Goal: Transaction & Acquisition: Purchase product/service

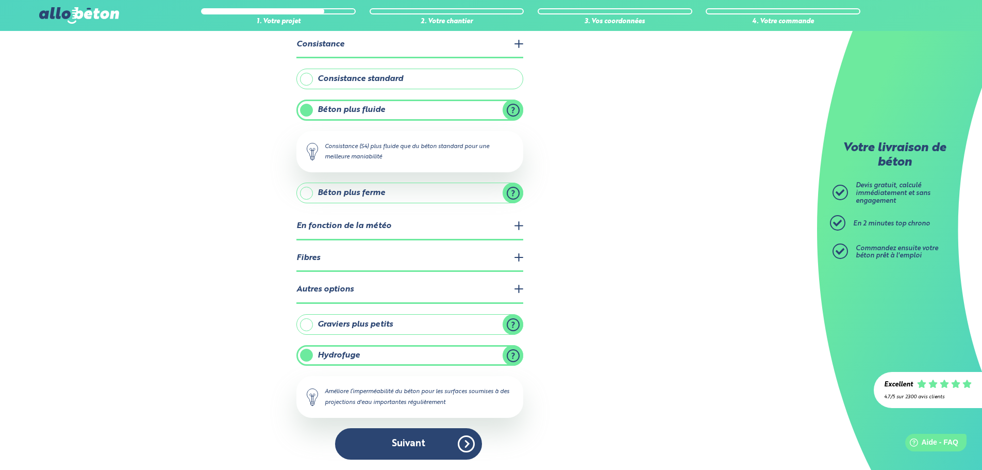
click at [309, 78] on label "Consistance standard" at bounding box center [409, 79] width 227 height 21
click at [0, 0] on input "Consistance standard" at bounding box center [0, 0] width 0 height 0
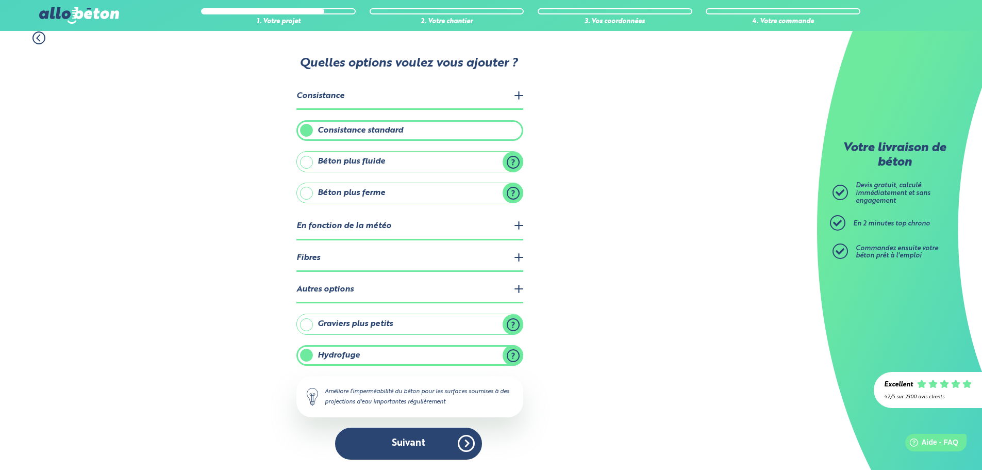
scroll to position [10, 0]
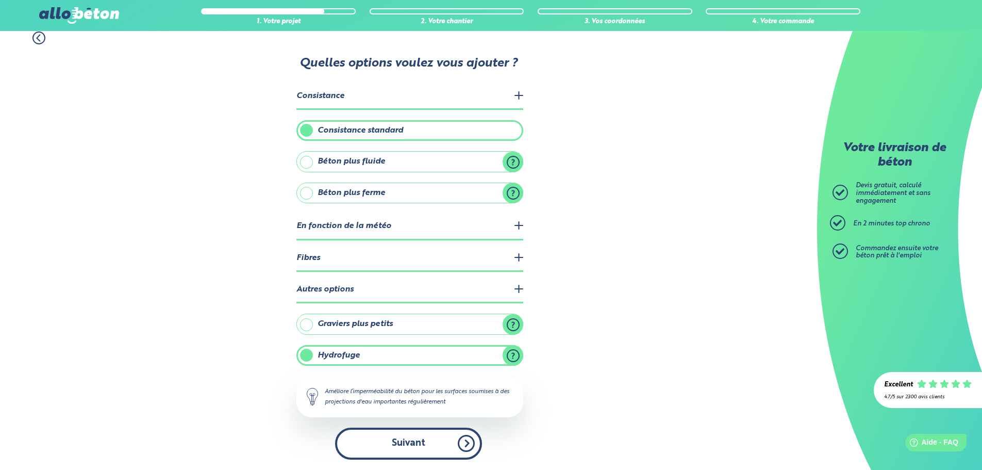
click at [393, 440] on button "Suivant" at bounding box center [408, 442] width 147 height 31
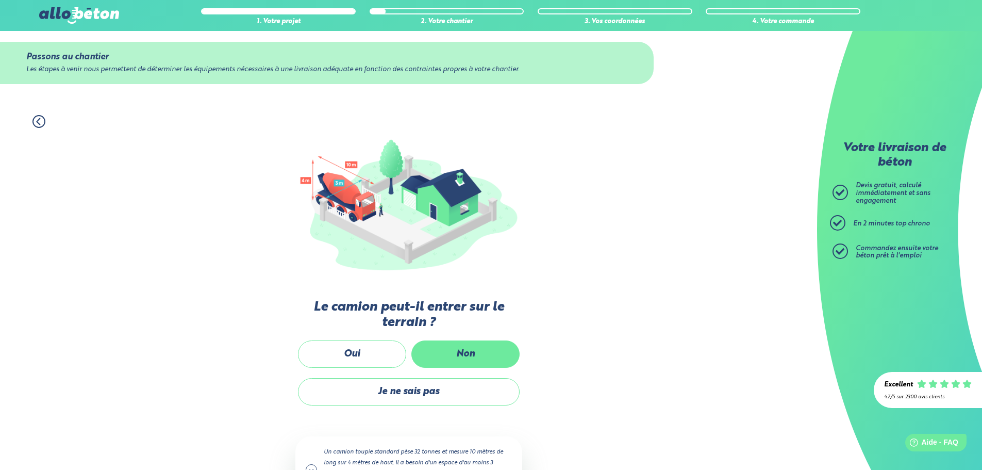
click at [457, 349] on label "Non" at bounding box center [465, 353] width 108 height 27
click at [0, 0] on input "Non" at bounding box center [0, 0] width 0 height 0
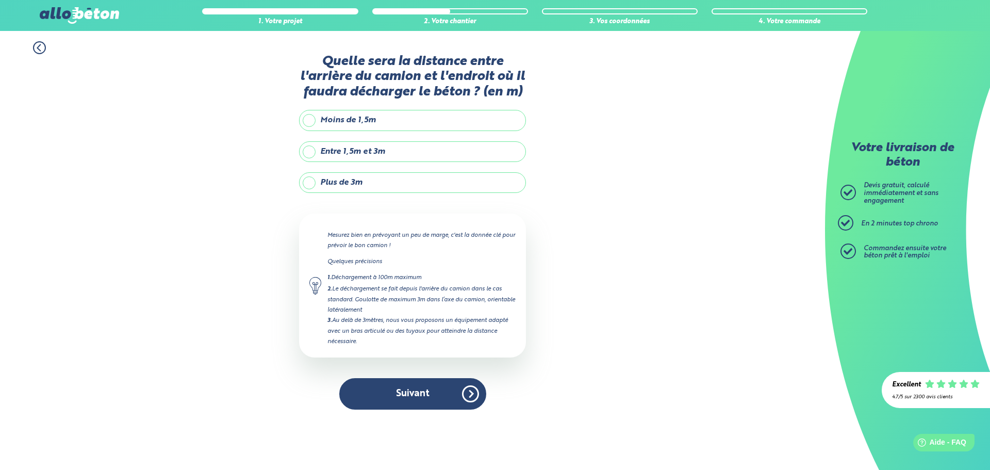
click at [308, 180] on label "Plus de 3m" at bounding box center [412, 182] width 227 height 21
click at [0, 0] on input "Plus de 3m" at bounding box center [0, 0] width 0 height 0
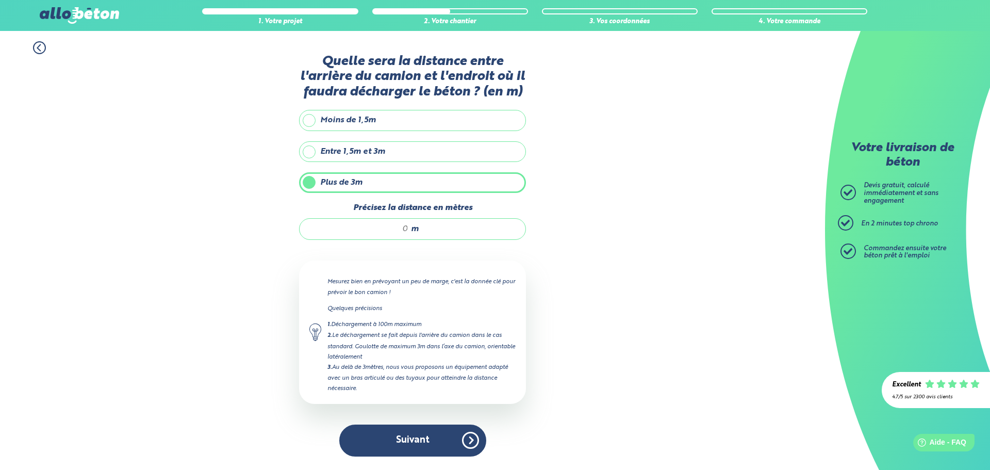
click at [370, 232] on input "Précisez la distance en mètres" at bounding box center [359, 229] width 98 height 10
click at [366, 225] on input "Précisez la distance en mètres" at bounding box center [359, 229] width 98 height 10
type input "17"
click at [398, 444] on button "Suivant" at bounding box center [412, 439] width 147 height 31
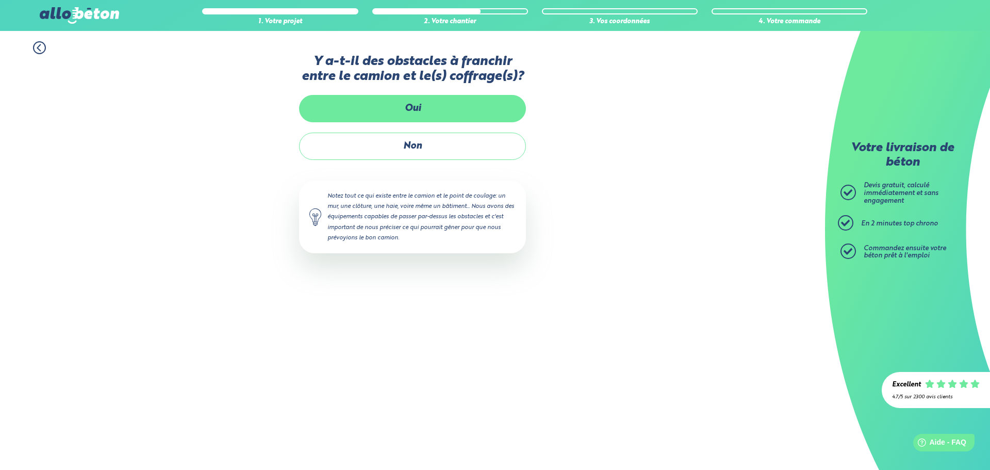
click at [414, 108] on label "Oui" at bounding box center [412, 108] width 227 height 27
click at [0, 0] on input "Oui" at bounding box center [0, 0] width 0 height 0
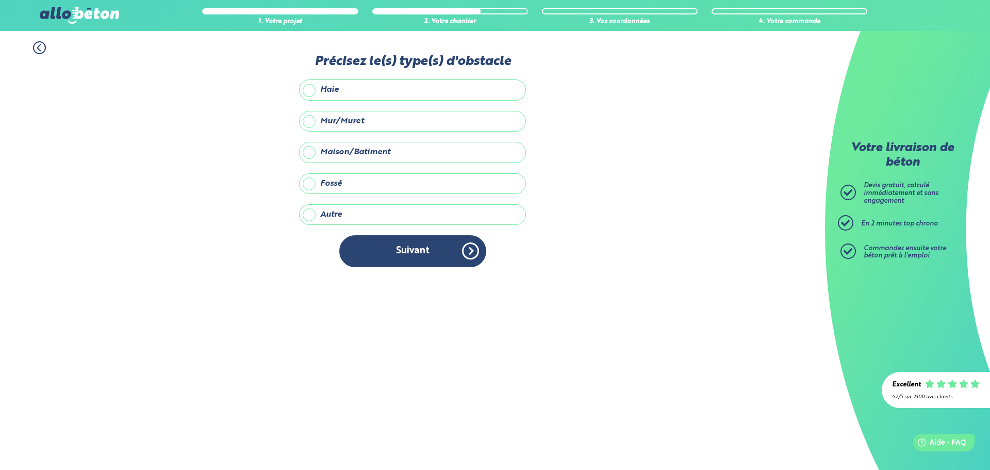
click at [308, 88] on label "Haie" at bounding box center [412, 89] width 227 height 21
click at [0, 0] on input "Haie" at bounding box center [0, 0] width 0 height 0
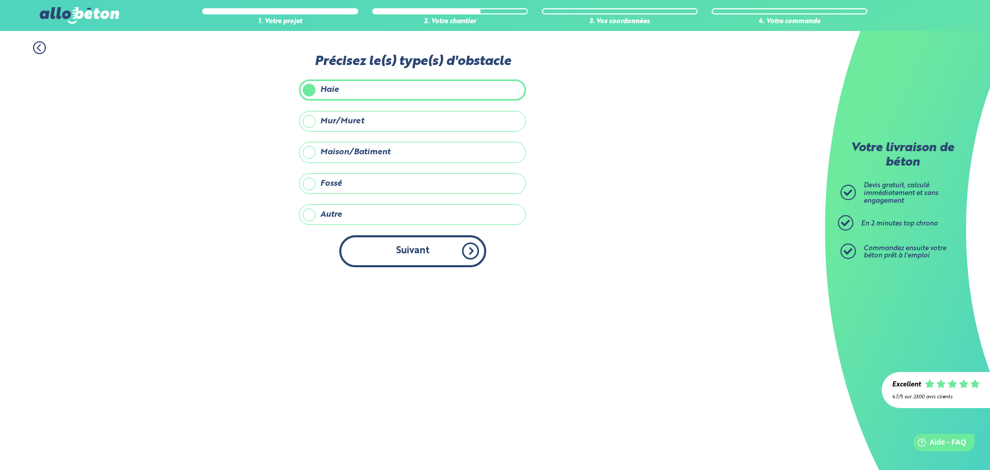
click at [403, 241] on button "Suivant" at bounding box center [412, 250] width 147 height 31
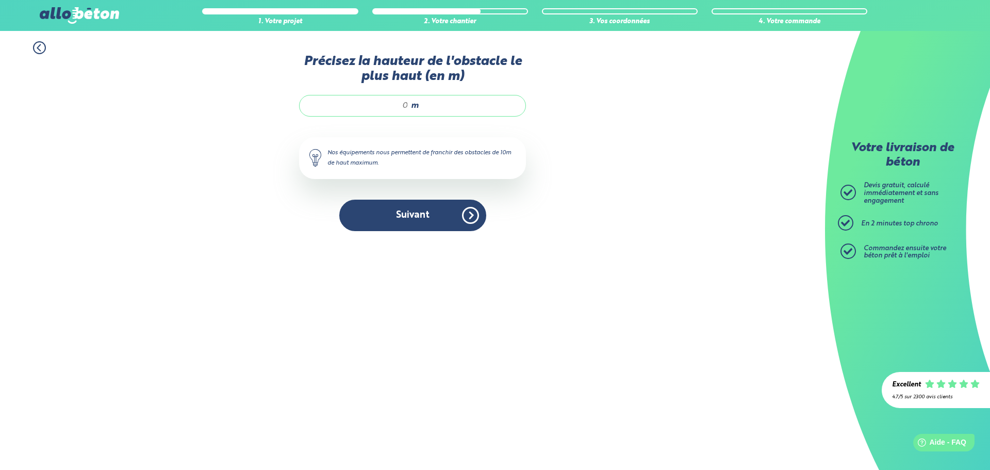
click at [407, 103] on input "Précisez la hauteur de l'obstacle le plus haut (en m)" at bounding box center [359, 106] width 98 height 10
type input "2"
click at [450, 214] on button "Suivant" at bounding box center [412, 215] width 147 height 31
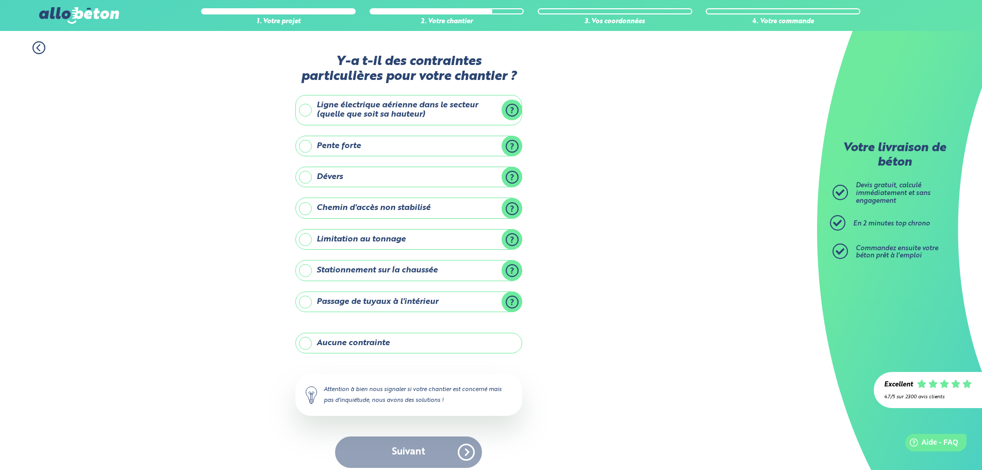
click at [305, 340] on label "Aucune contrainte" at bounding box center [408, 343] width 227 height 21
click at [0, 0] on input "Aucune contrainte" at bounding box center [0, 0] width 0 height 0
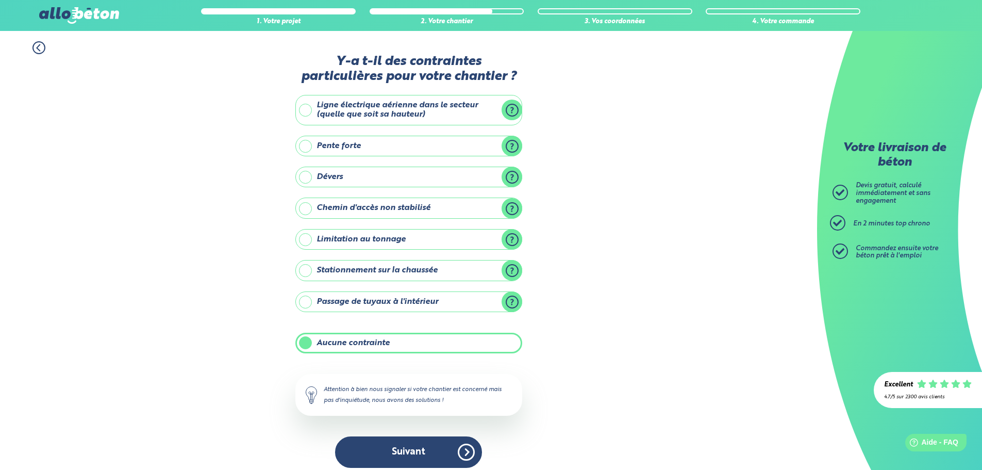
click at [305, 340] on label "Aucune contrainte" at bounding box center [408, 343] width 227 height 21
click at [0, 0] on input "Aucune contrainte" at bounding box center [0, 0] width 0 height 0
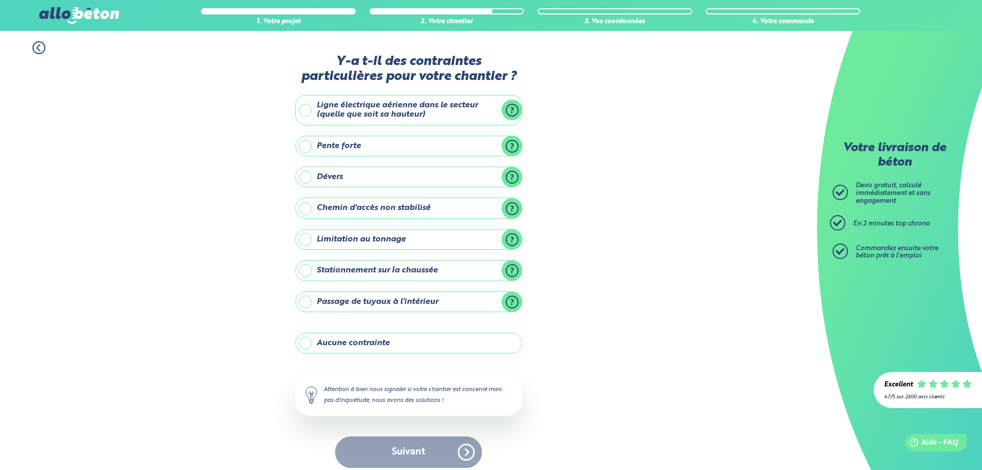
click at [305, 344] on label "Aucune contrainte" at bounding box center [408, 343] width 227 height 21
click at [0, 0] on input "Aucune contrainte" at bounding box center [0, 0] width 0 height 0
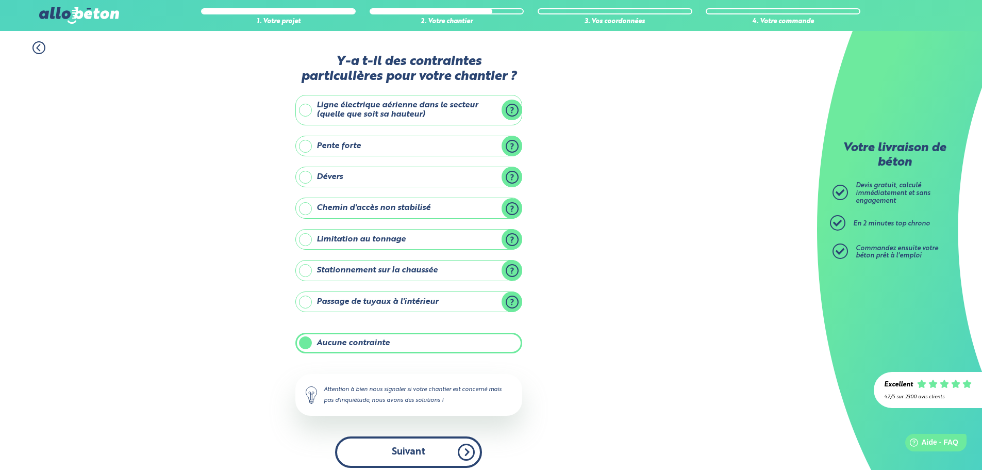
click at [469, 455] on button "Suivant" at bounding box center [408, 451] width 147 height 31
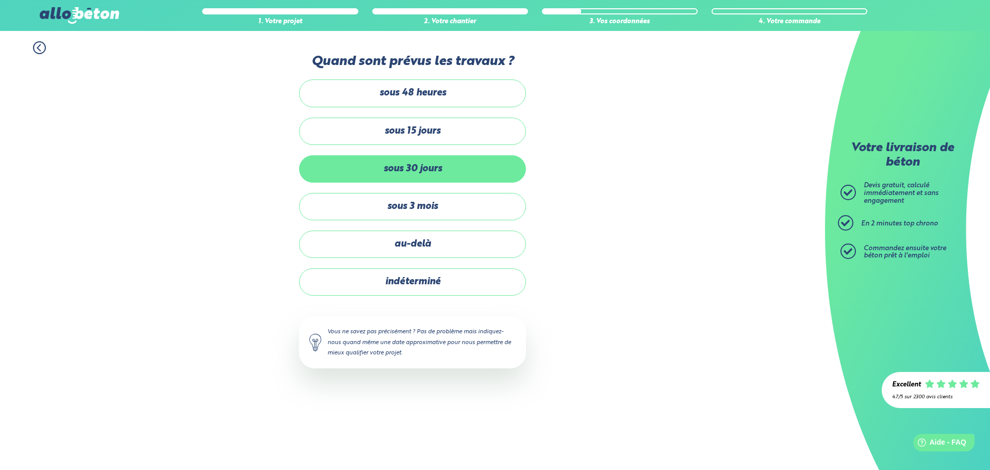
click at [420, 170] on label "sous 30 jours" at bounding box center [412, 168] width 227 height 27
click at [0, 0] on input "sous 30 jours" at bounding box center [0, 0] width 0 height 0
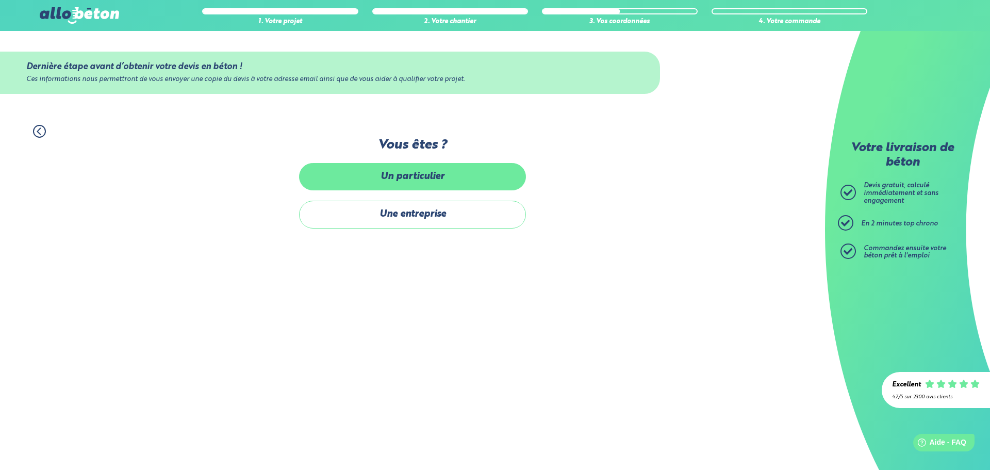
click at [391, 177] on label "Un particulier" at bounding box center [412, 176] width 227 height 27
click at [0, 0] on input "Un particulier" at bounding box center [0, 0] width 0 height 0
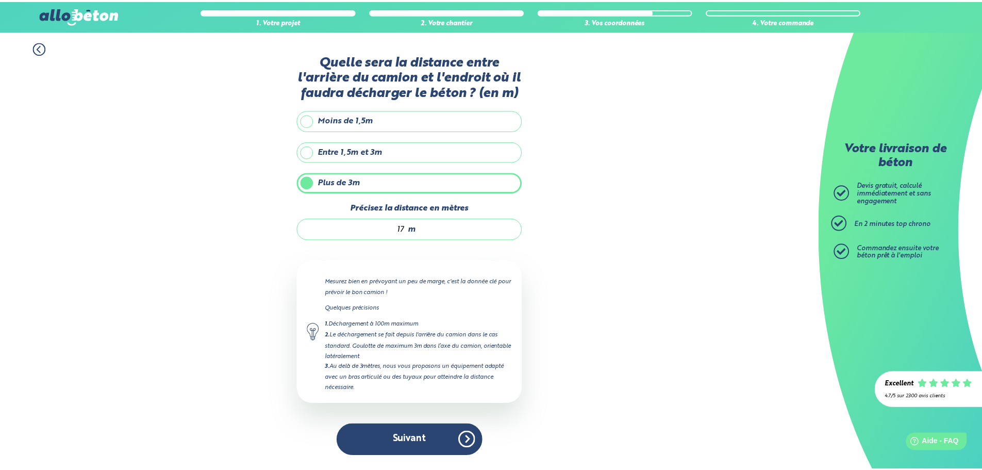
scroll to position [10, 0]
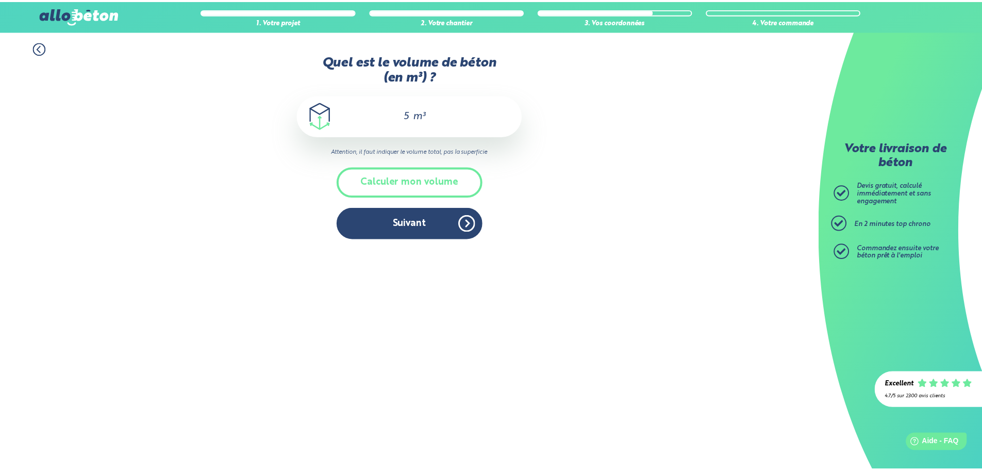
scroll to position [16, 0]
